Goal: Task Accomplishment & Management: Use online tool/utility

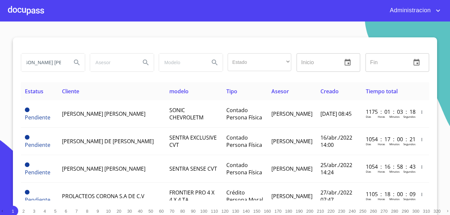
scroll to position [0, 16]
type input "[PERSON_NAME] [PERSON_NAME]"
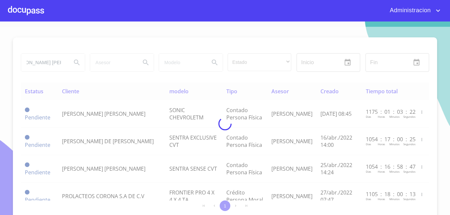
scroll to position [0, 0]
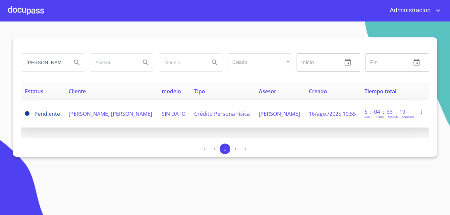
click at [78, 107] on td "[PERSON_NAME] [PERSON_NAME]" at bounding box center [111, 114] width 93 height 28
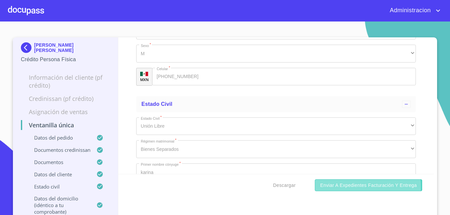
click at [341, 187] on span "Enviar a Expedientes Facturación y Entrega" at bounding box center [368, 186] width 97 height 8
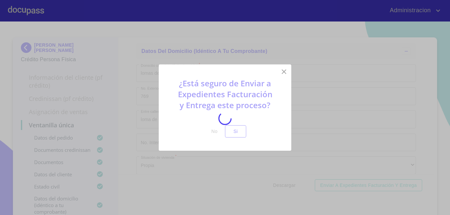
click at [231, 131] on div at bounding box center [225, 119] width 450 height 194
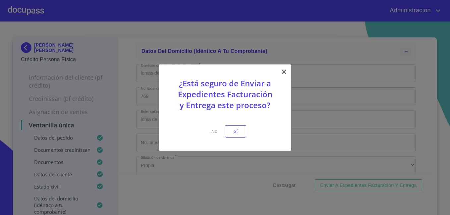
click at [231, 131] on span "Si" at bounding box center [235, 132] width 11 height 8
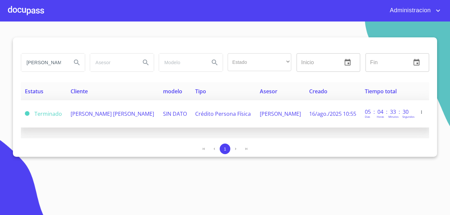
click at [123, 120] on td "[PERSON_NAME] [PERSON_NAME]" at bounding box center [113, 114] width 92 height 28
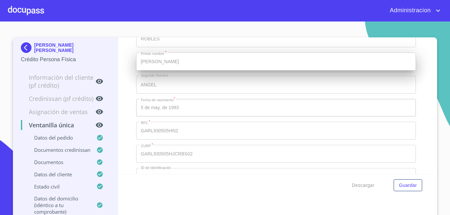
scroll to position [2408, 0]
